Goal: Task Accomplishment & Management: Manage account settings

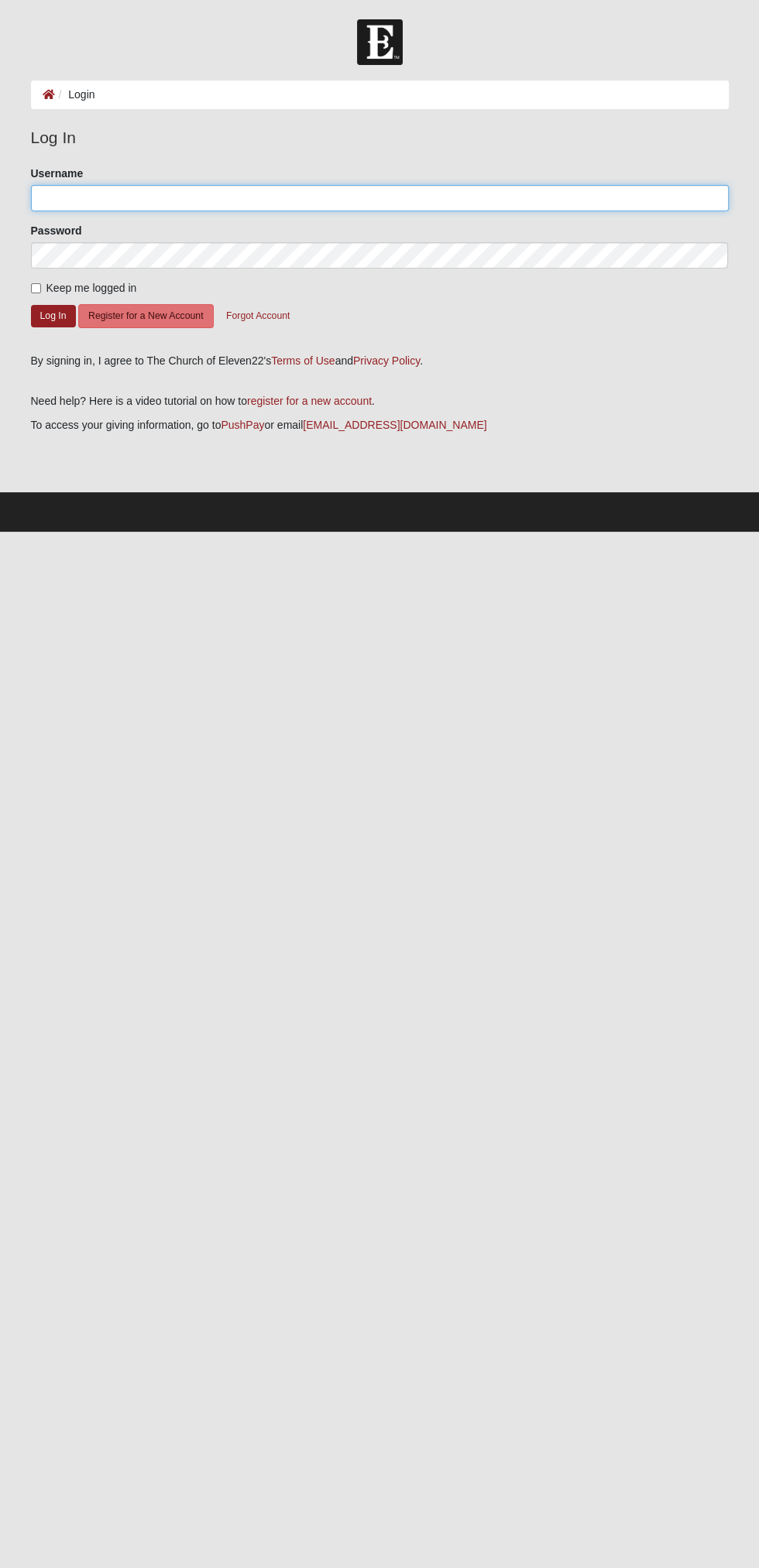
click at [428, 197] on input "Username" at bounding box center [380, 197] width 697 height 26
type input "Todd2025"
click at [31, 305] on button "Log In" at bounding box center [54, 315] width 45 height 22
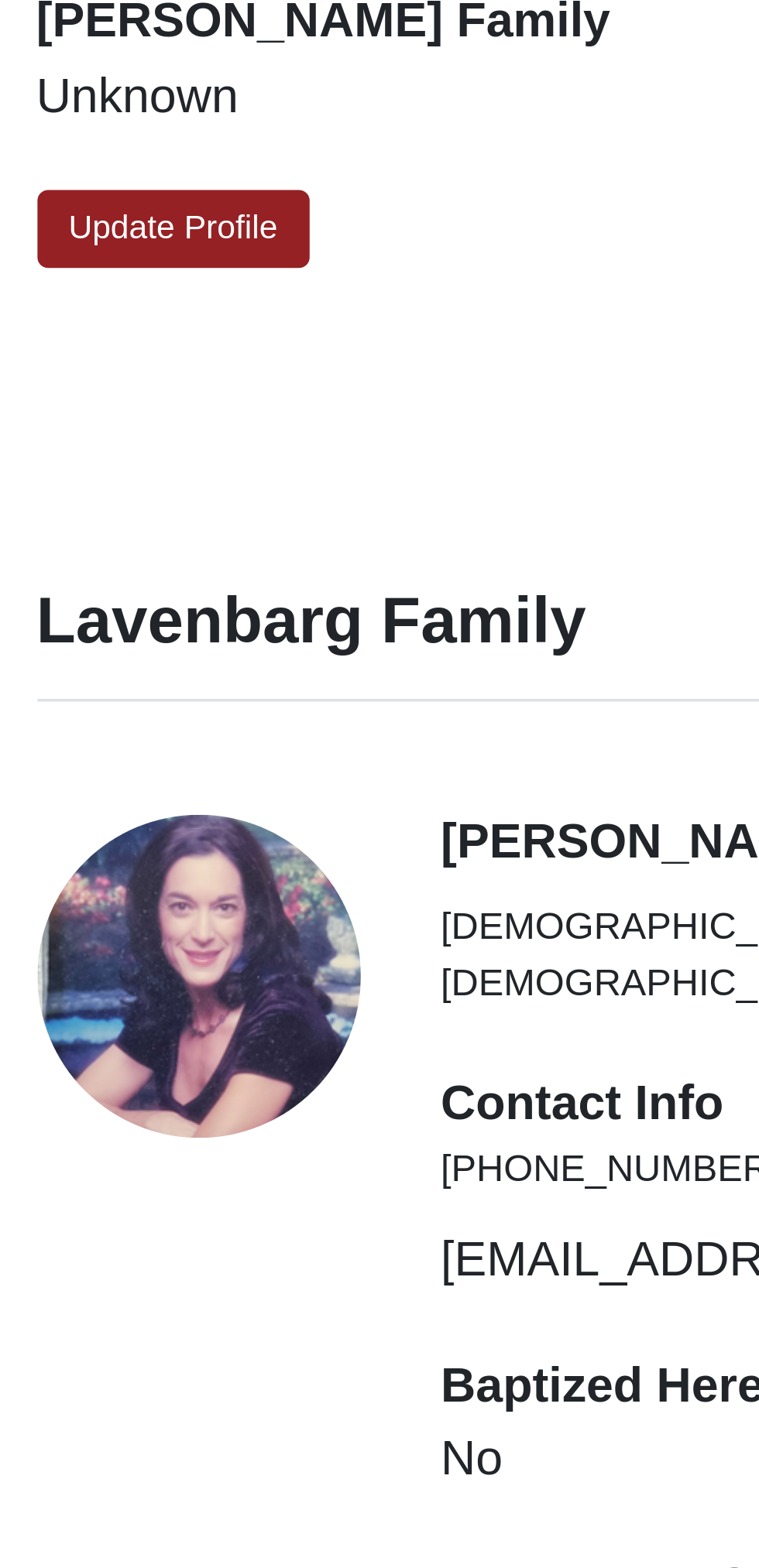
scroll to position [1410, 0]
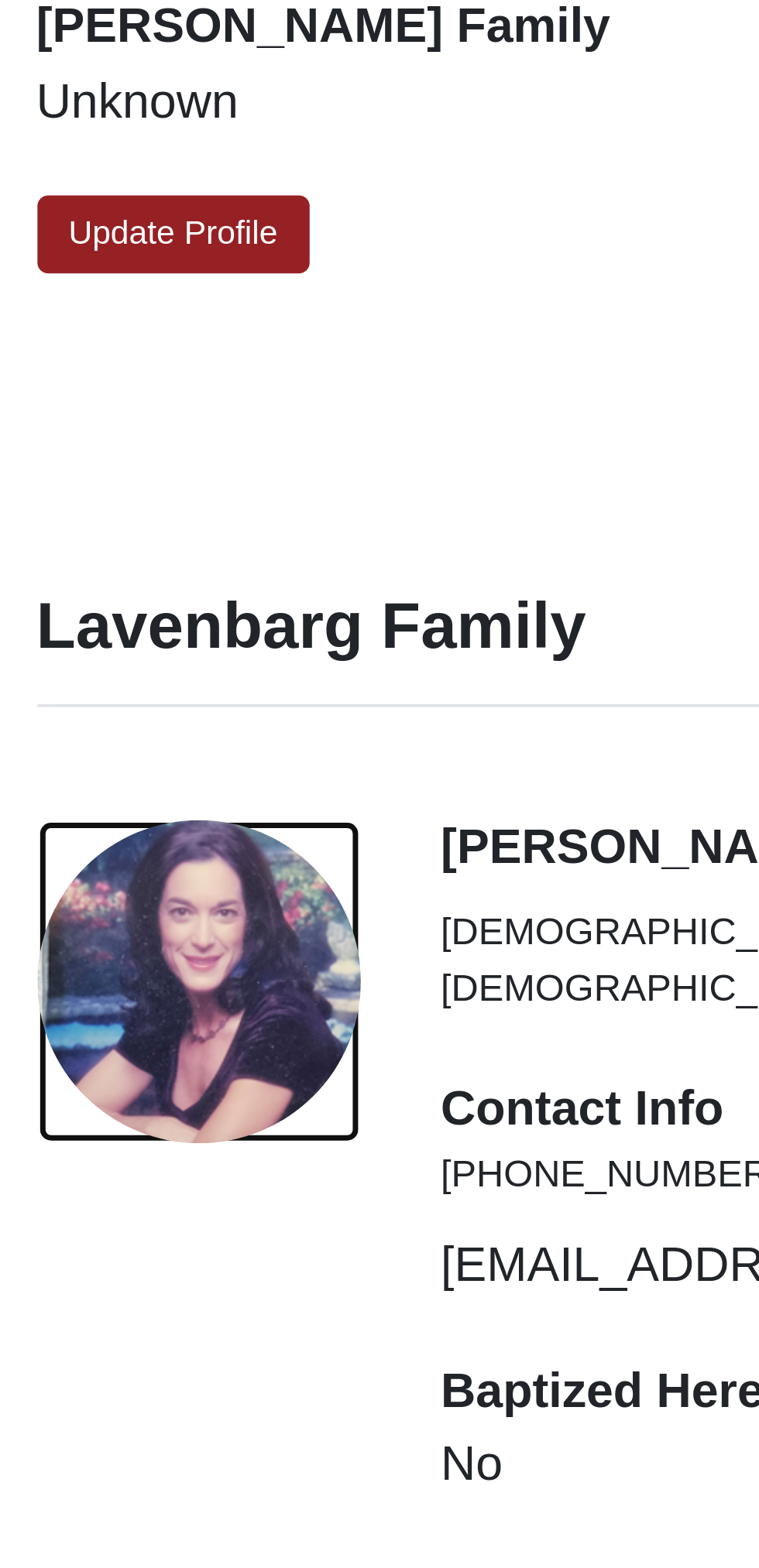
click at [102, 1059] on div "View Fullsize Photo" at bounding box center [89, 1068] width 93 height 93
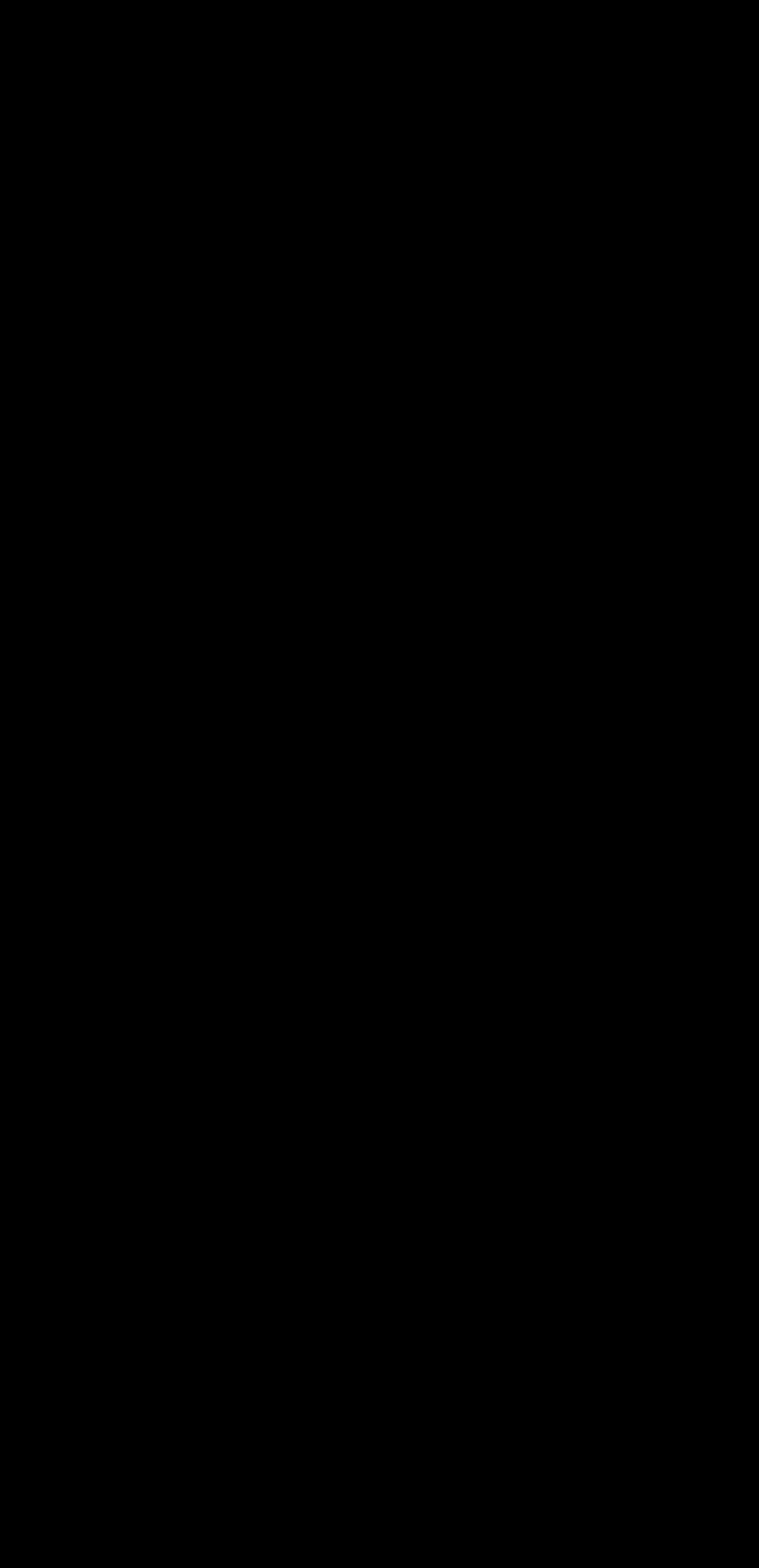
scroll to position [1401, 0]
